Goal: Information Seeking & Learning: Learn about a topic

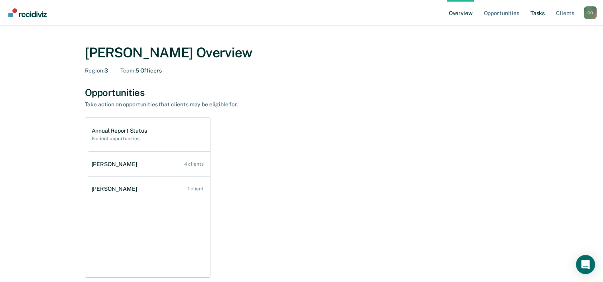
click at [535, 16] on link "Tasks" at bounding box center [538, 13] width 18 height 26
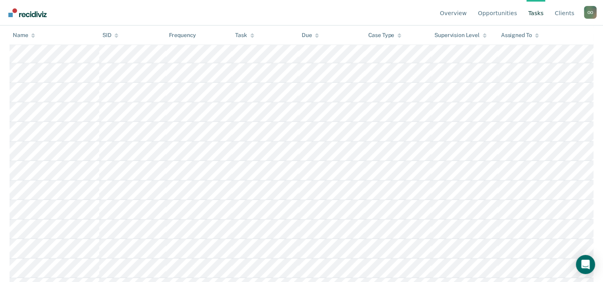
scroll to position [2511, 0]
click at [493, 16] on link "Opportunities" at bounding box center [497, 13] width 42 height 26
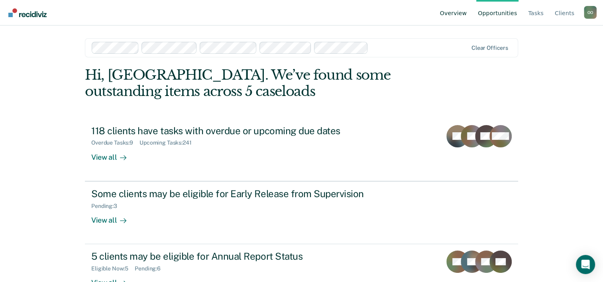
click at [462, 14] on link "Overview" at bounding box center [453, 13] width 30 height 26
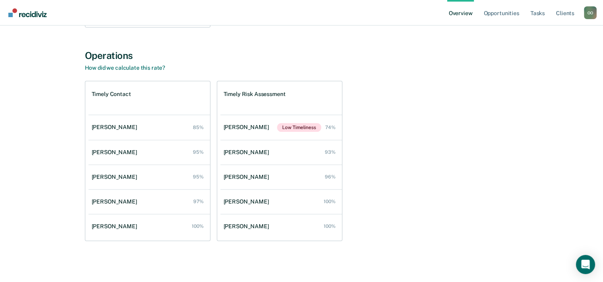
scroll to position [250, 0]
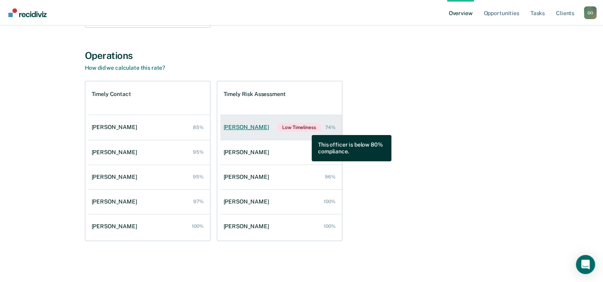
click at [306, 129] on span "Low Timeliness" at bounding box center [299, 127] width 44 height 9
